Goal: Find specific page/section: Find specific page/section

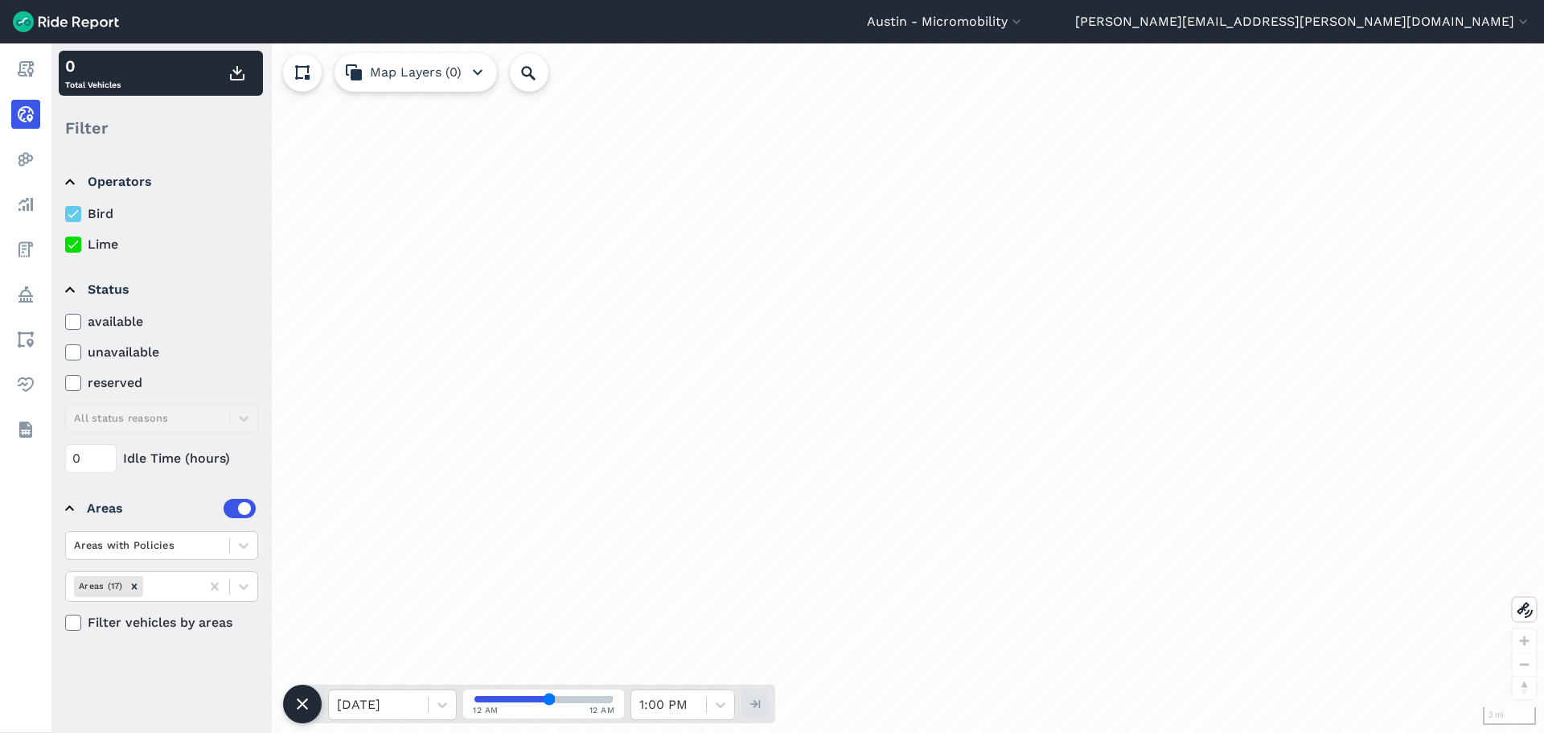
click at [107, 243] on label "Lime" at bounding box center [161, 244] width 193 height 19
click at [65, 243] on input "Lime" at bounding box center [65, 240] width 0 height 10
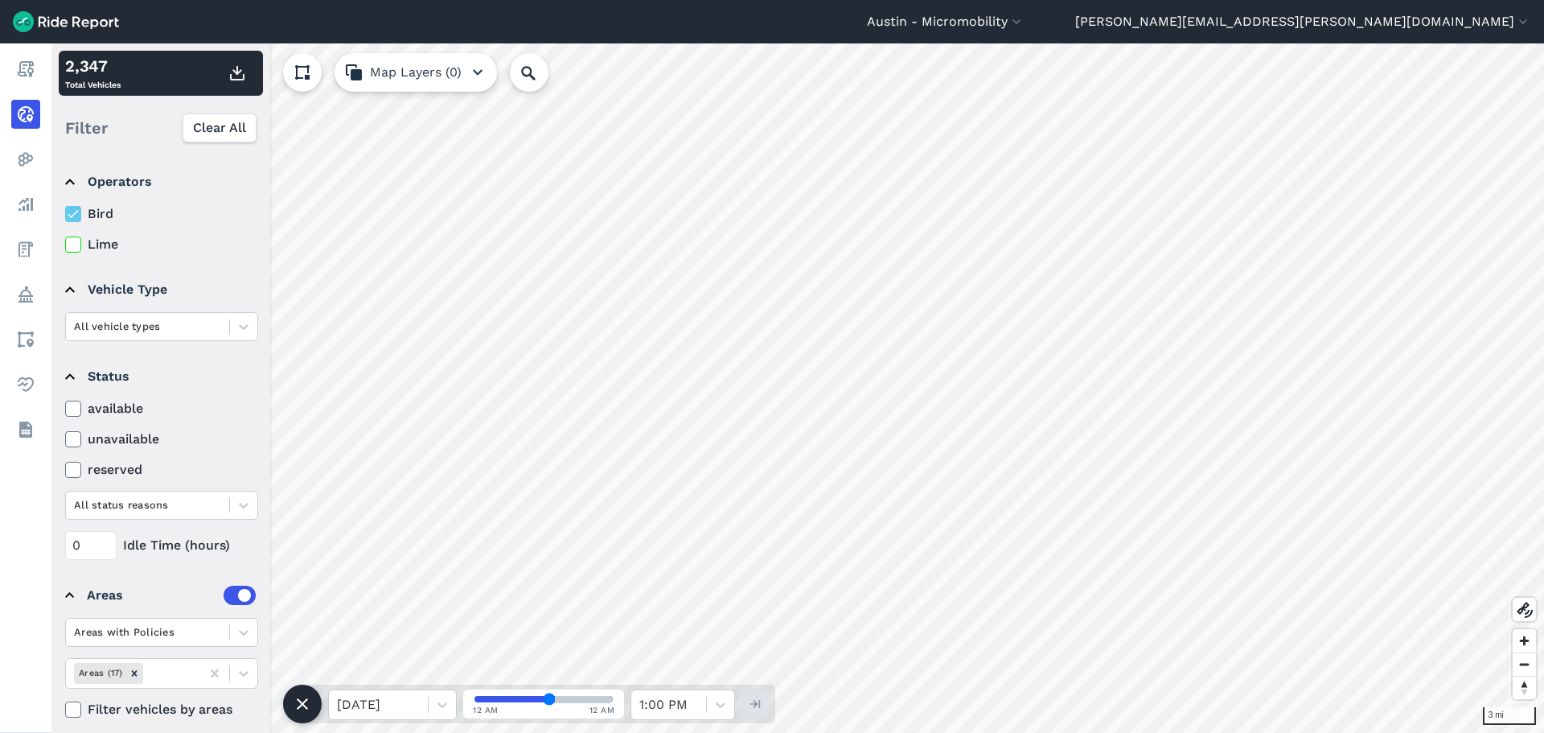
click at [106, 241] on label "Lime" at bounding box center [161, 244] width 193 height 19
click at [65, 241] on input "Lime" at bounding box center [65, 240] width 0 height 10
click at [98, 211] on label "Bird" at bounding box center [161, 213] width 193 height 19
click at [65, 211] on input "Bird" at bounding box center [65, 209] width 0 height 10
click at [107, 204] on details "Operators Bird Lime" at bounding box center [160, 207] width 203 height 108
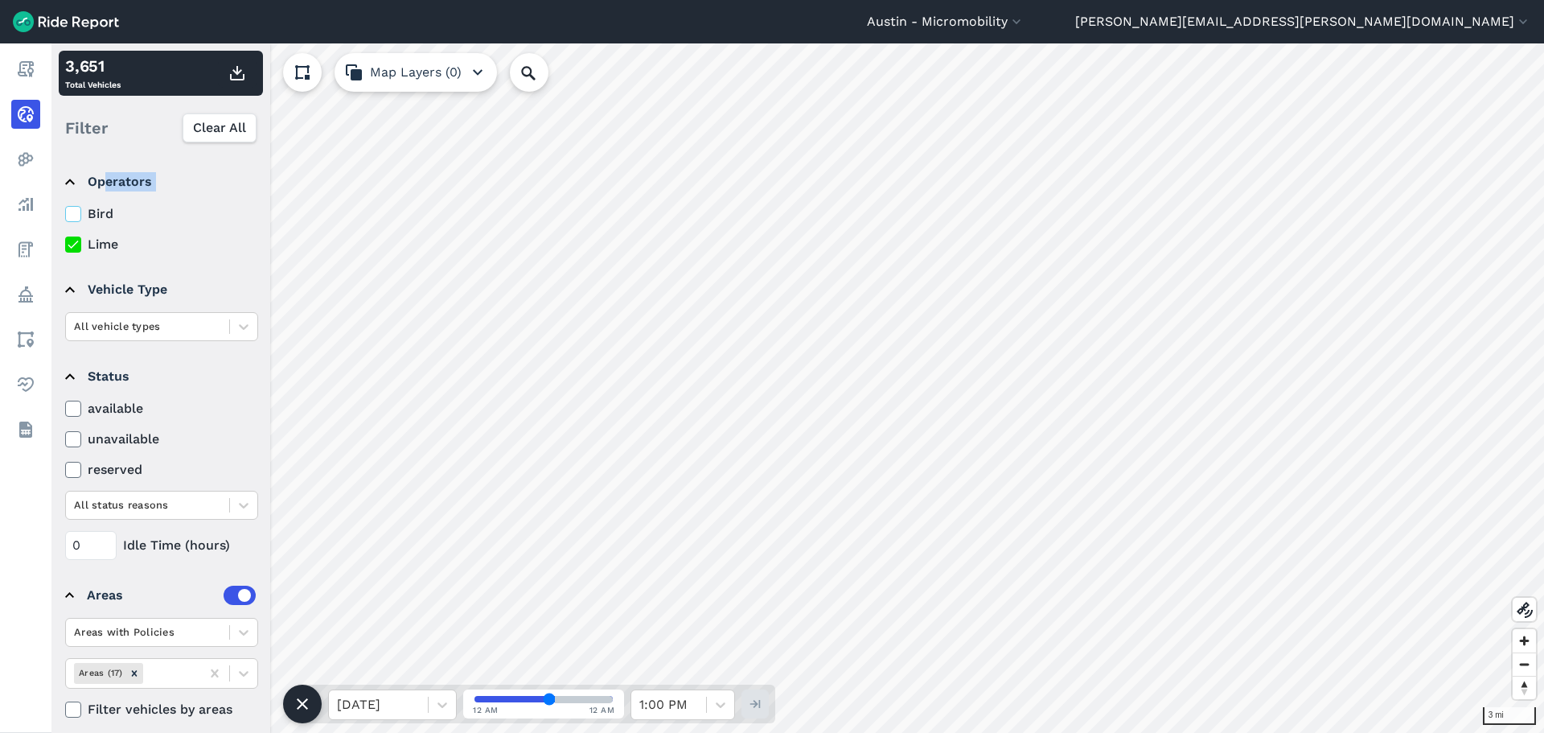
click at [87, 219] on label "Bird" at bounding box center [161, 213] width 193 height 19
click at [65, 215] on input "Bird" at bounding box center [65, 209] width 0 height 10
click at [97, 208] on label "Bird" at bounding box center [161, 213] width 193 height 19
click at [65, 208] on input "Bird" at bounding box center [65, 209] width 0 height 10
click at [89, 204] on label "Bird" at bounding box center [161, 213] width 193 height 19
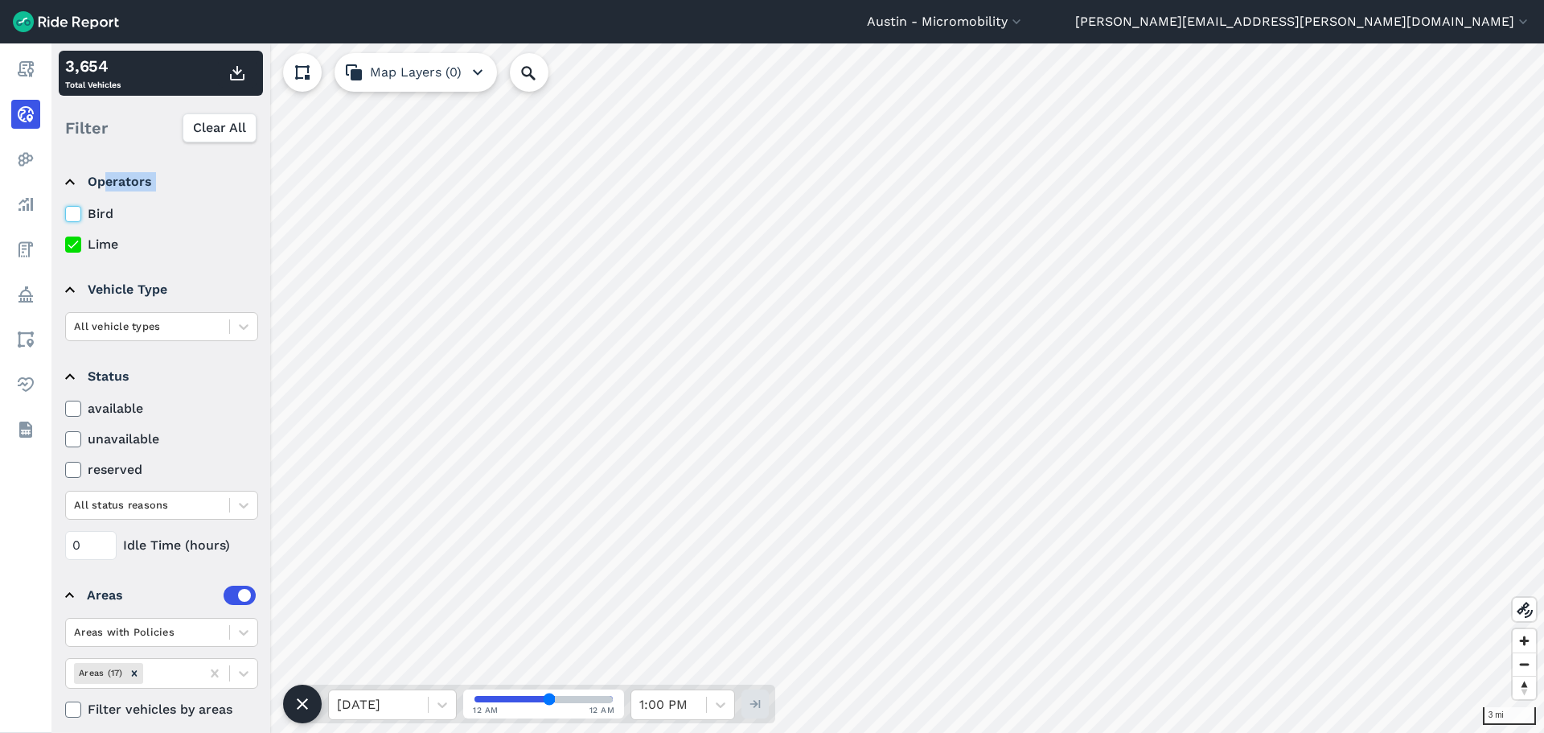
click at [65, 204] on input "Bird" at bounding box center [65, 209] width 0 height 10
click at [97, 243] on label "Lime" at bounding box center [161, 244] width 193 height 19
click at [65, 243] on input "Lime" at bounding box center [65, 240] width 0 height 10
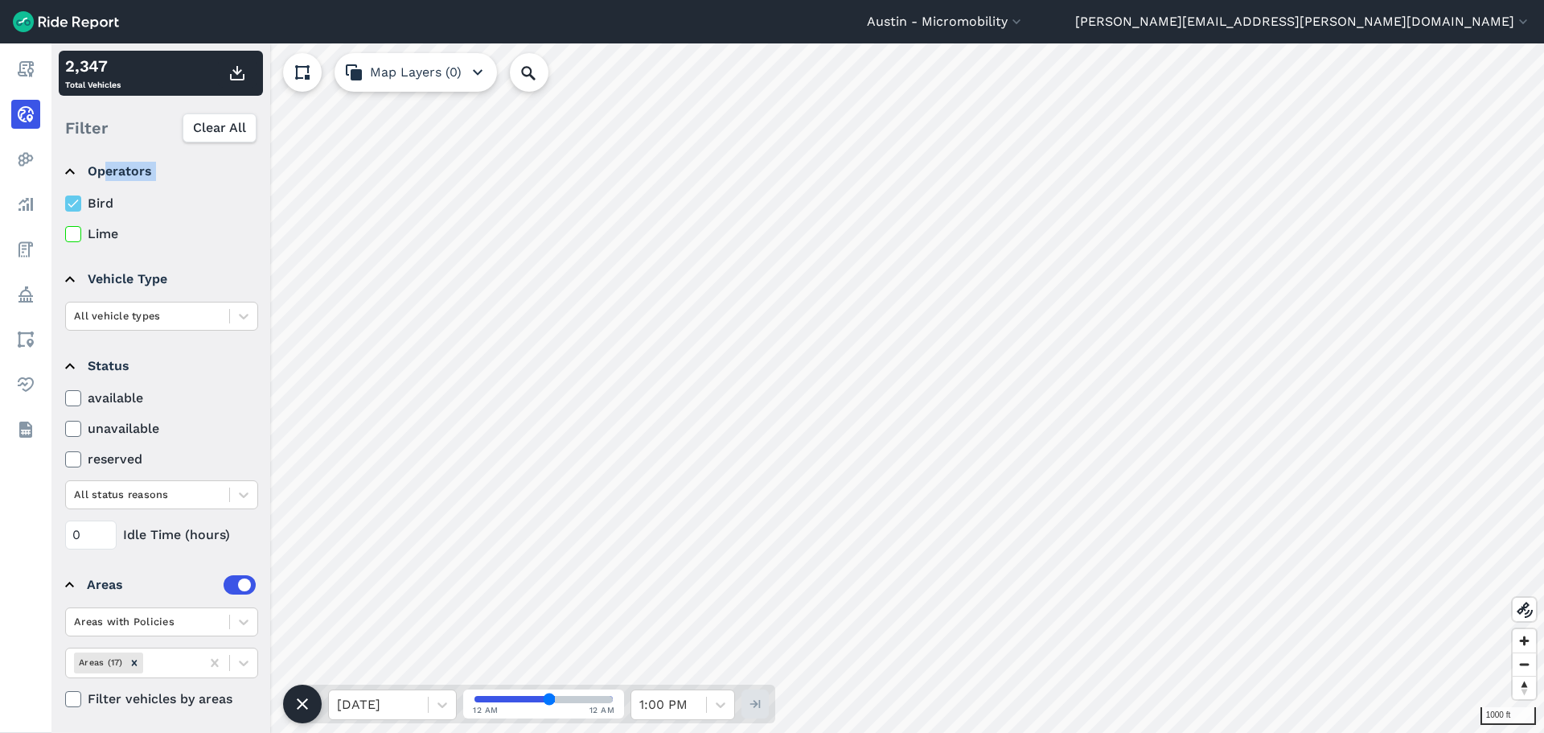
scroll to position [13, 0]
click at [229, 660] on span at bounding box center [229, 660] width 1 height 16
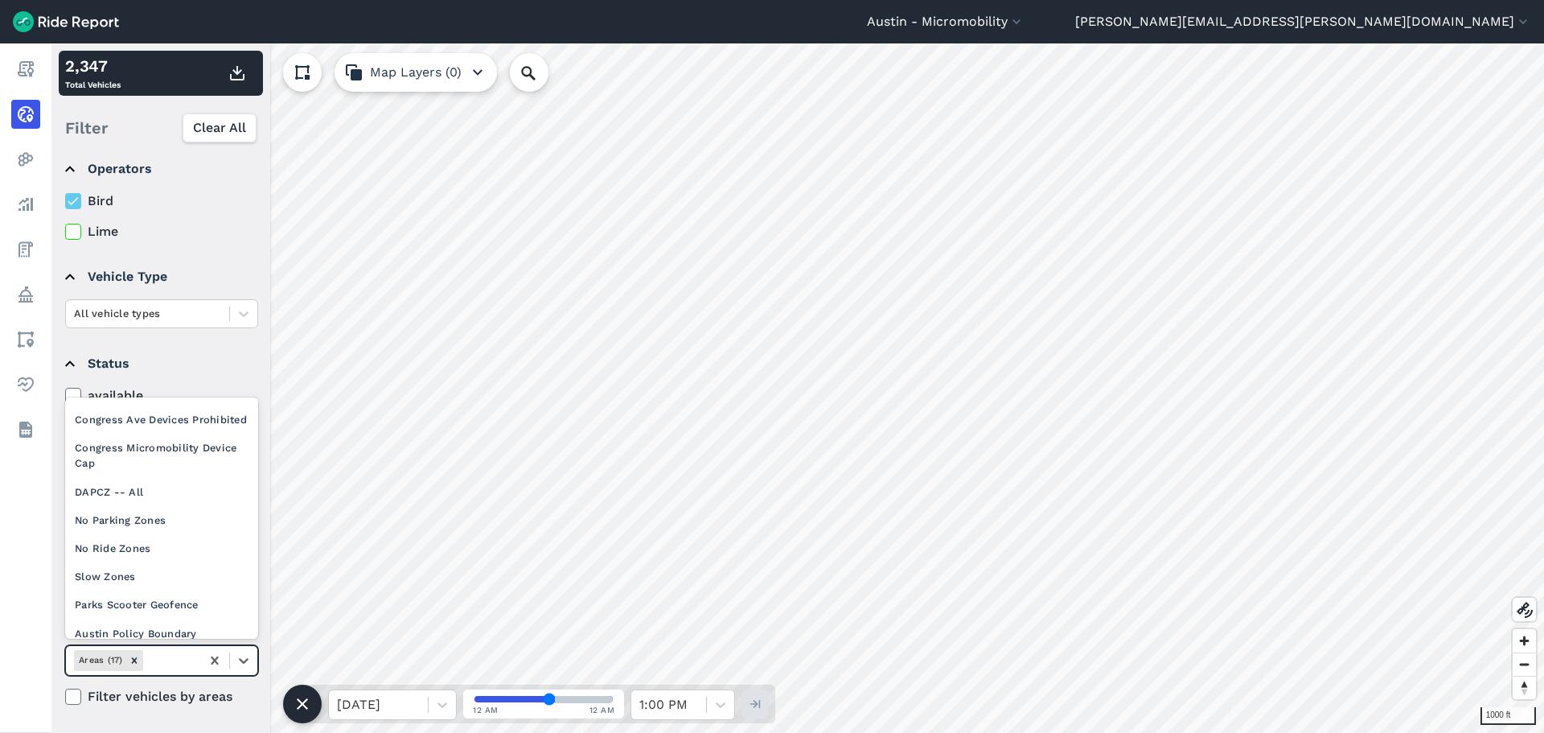
scroll to position [277, 0]
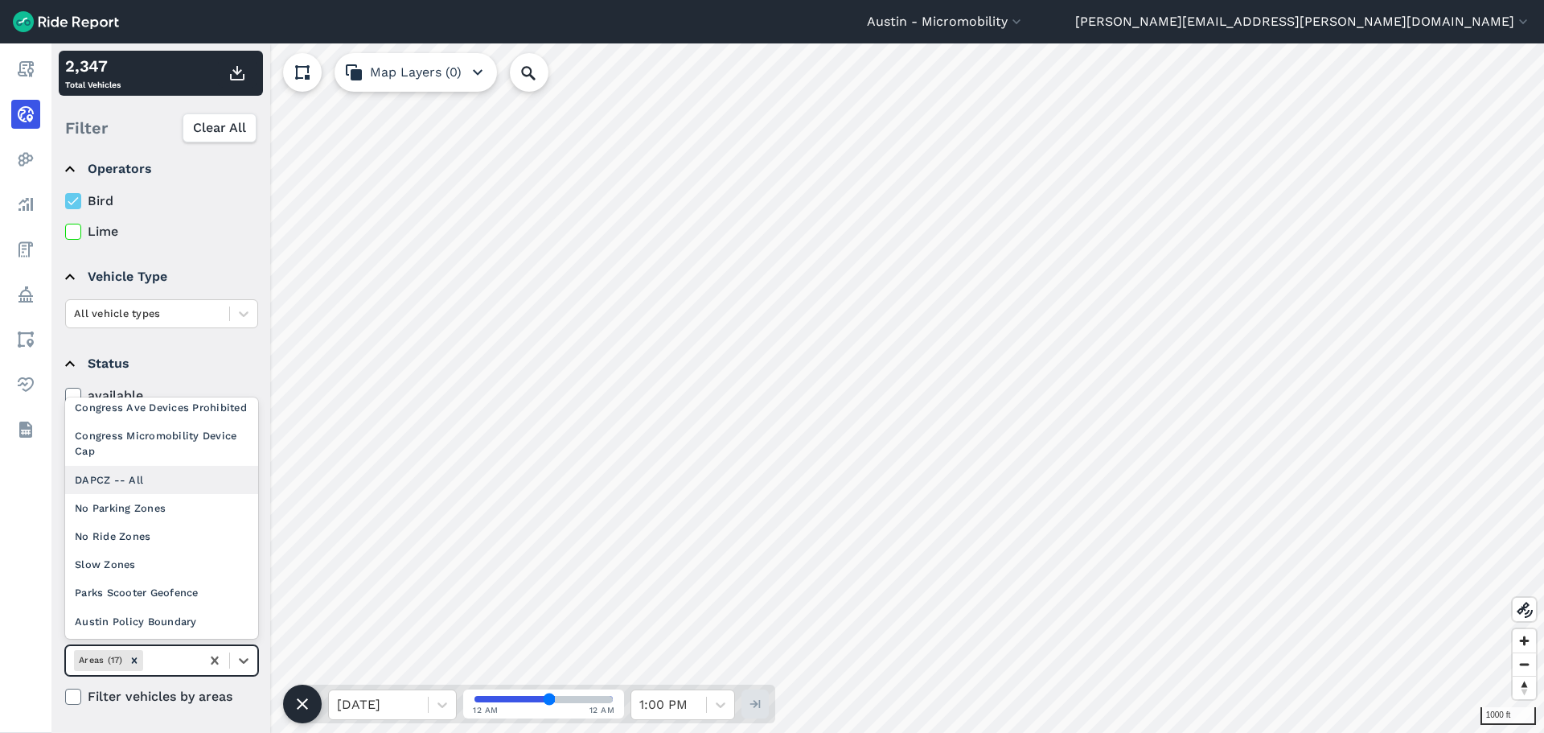
click at [113, 481] on div "DAPCZ -- All" at bounding box center [161, 480] width 193 height 28
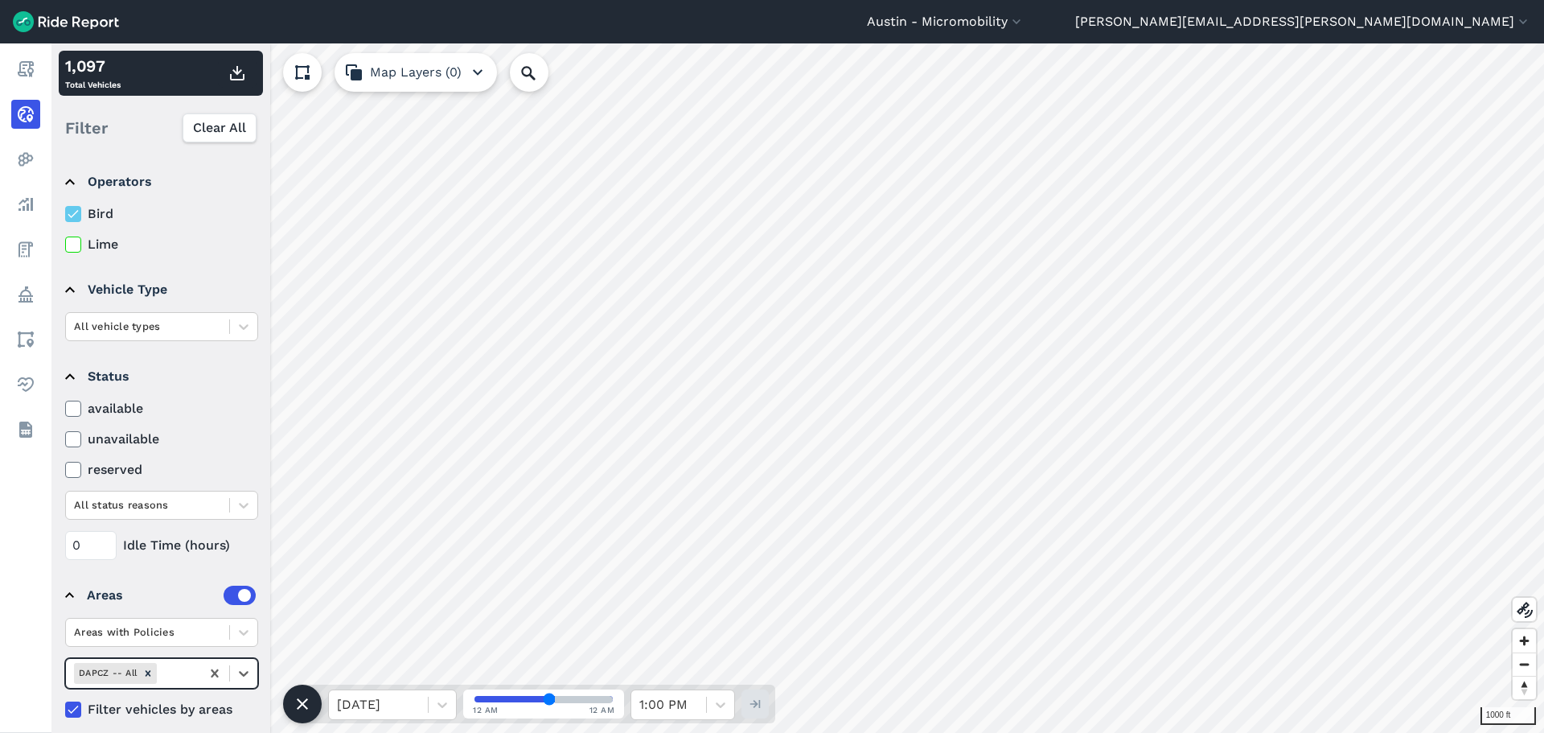
scroll to position [13, 0]
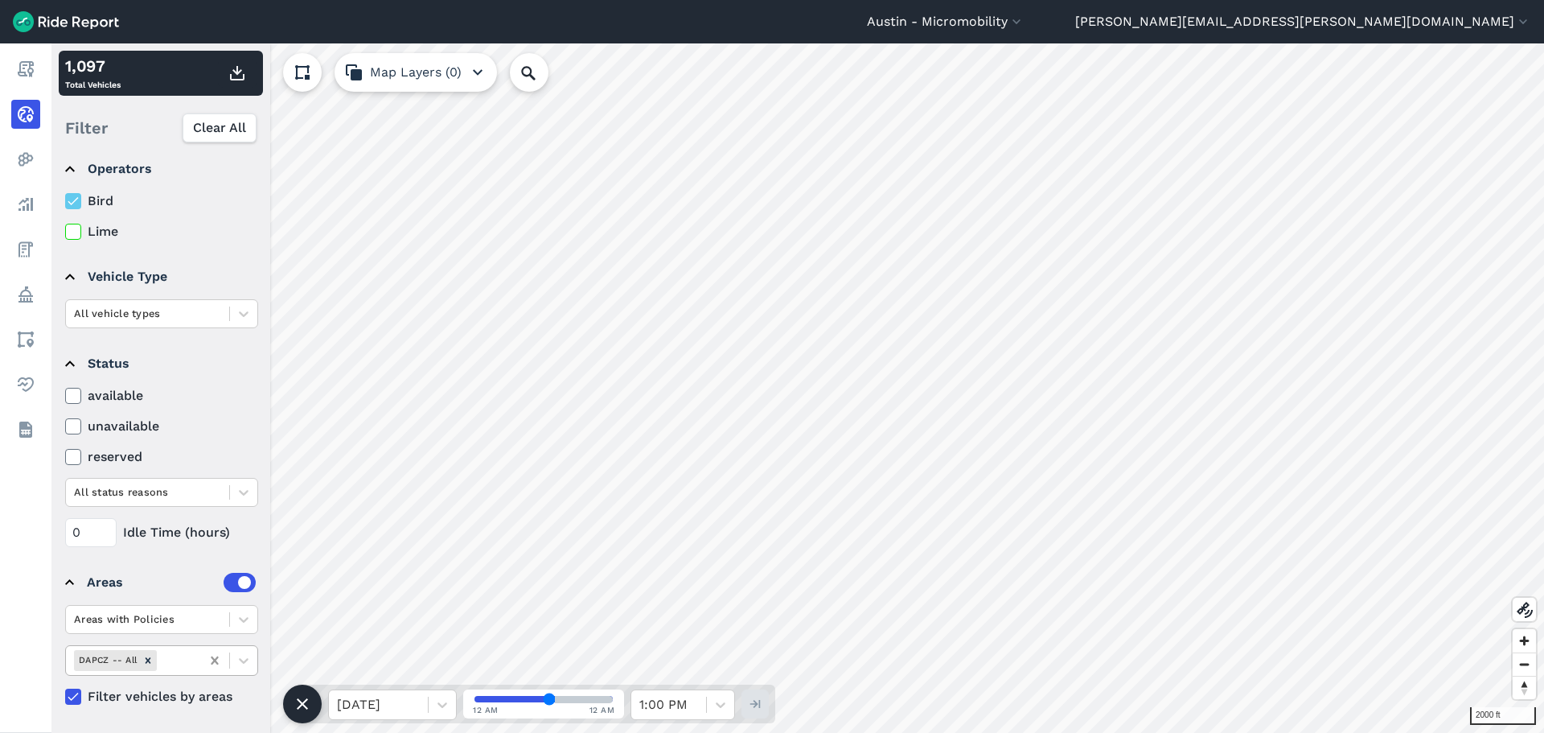
click at [210, 660] on icon at bounding box center [215, 660] width 16 height 16
